Goal: Navigation & Orientation: Find specific page/section

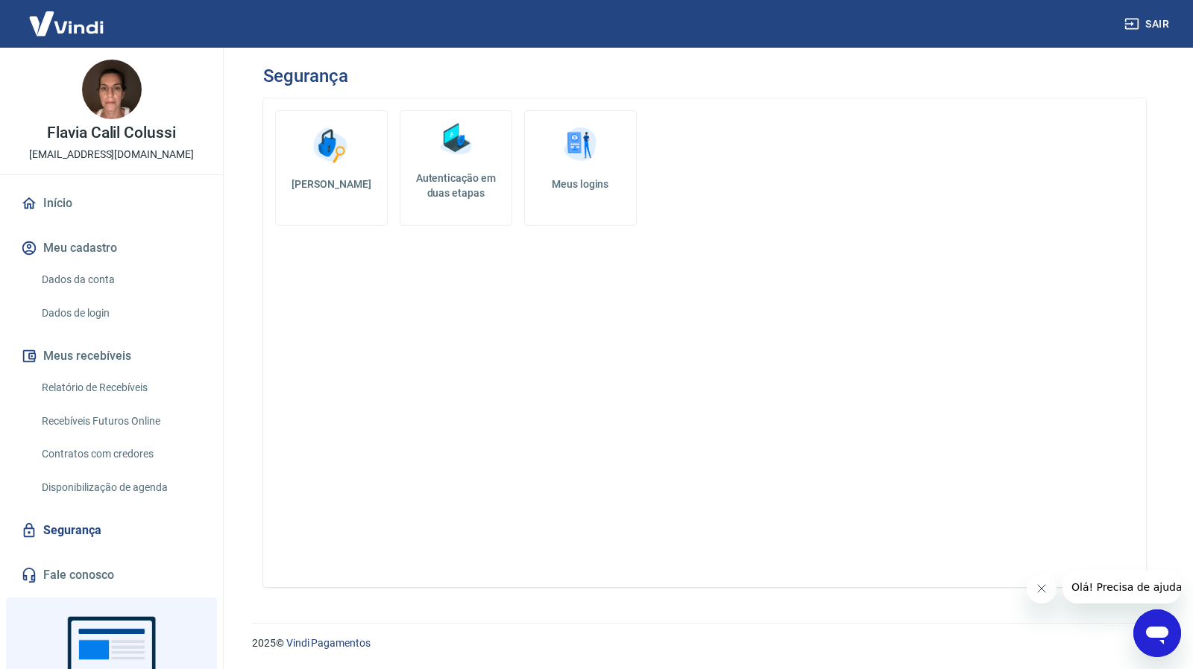
click at [33, 23] on img at bounding box center [66, 23] width 97 height 45
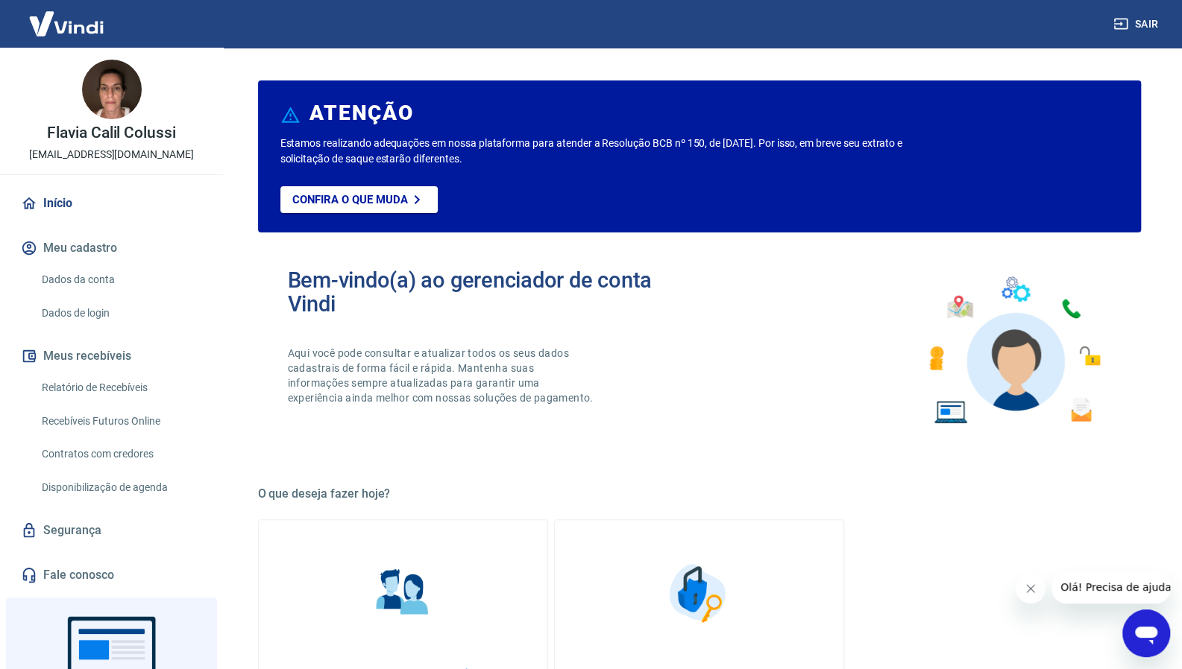
click at [66, 28] on img at bounding box center [66, 23] width 97 height 45
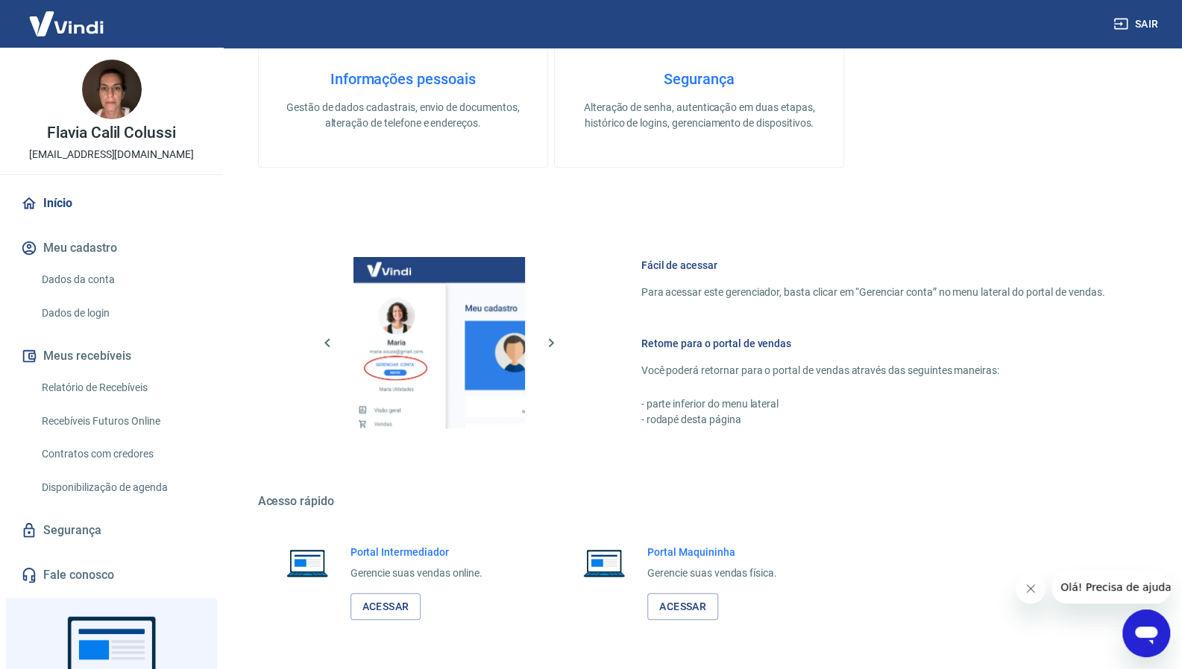
scroll to position [646, 0]
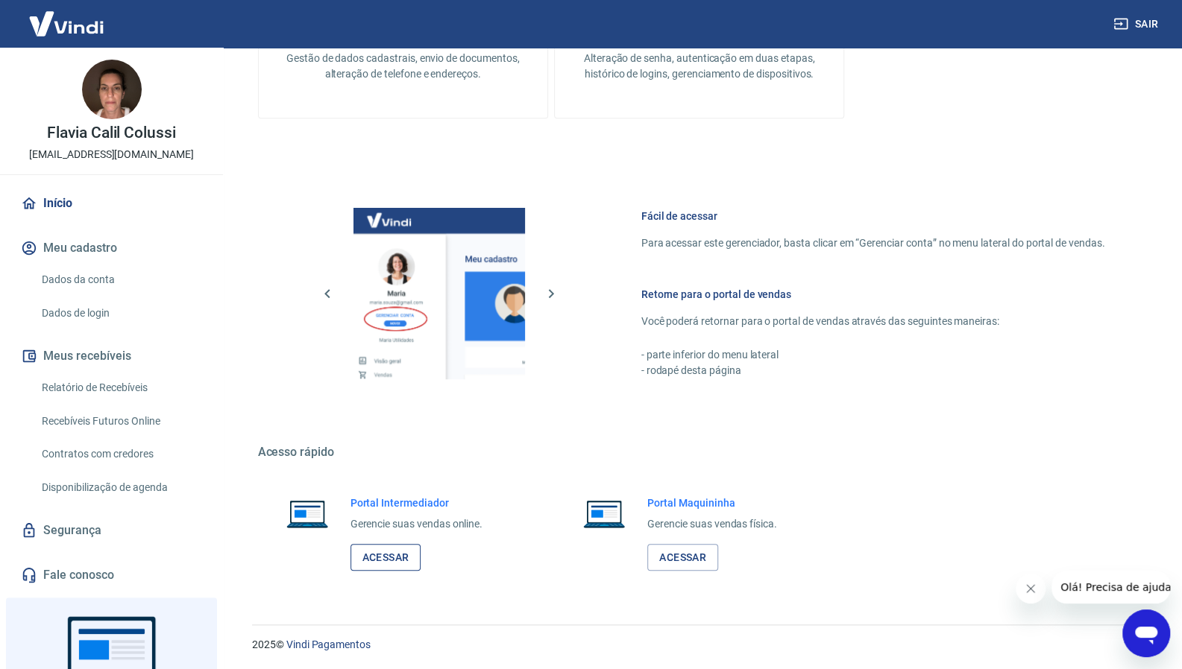
click at [383, 558] on link "Acessar" at bounding box center [385, 558] width 71 height 28
